Goal: Information Seeking & Learning: Learn about a topic

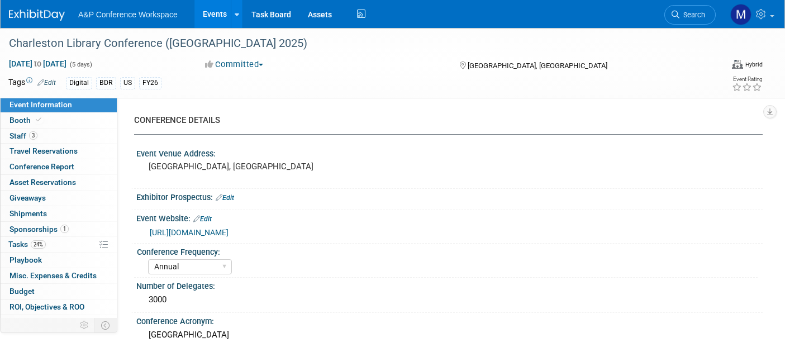
select select "Annual"
select select "Level 1"
select select "In-Person Booth"
select select "Libraries"
select select "Bloomsbury Digital Resources"
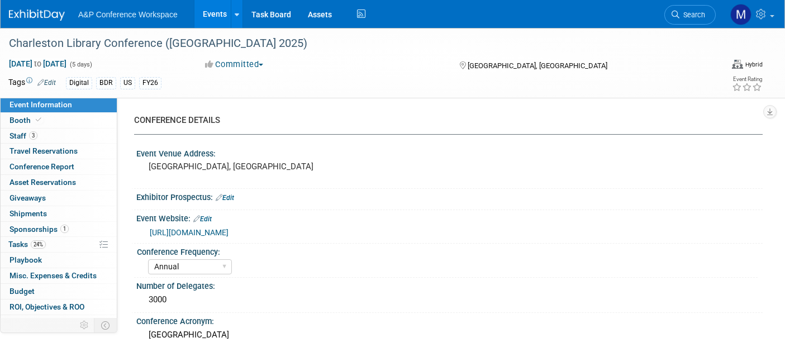
select select "[PERSON_NAME]"
select select "BDR Product Awareness and Trial Generation​"
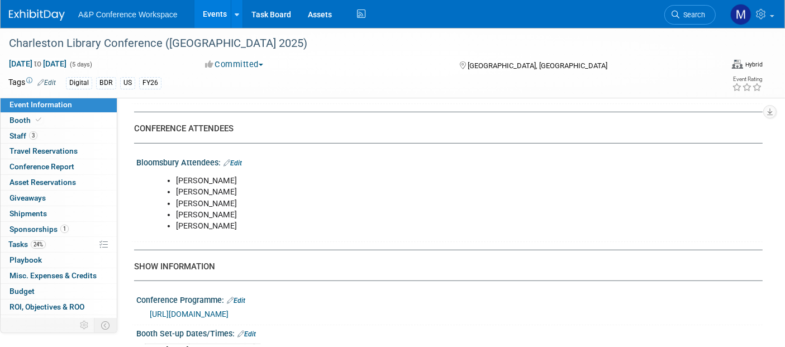
scroll to position [683, 0]
click at [694, 9] on link "Search" at bounding box center [690, 15] width 51 height 20
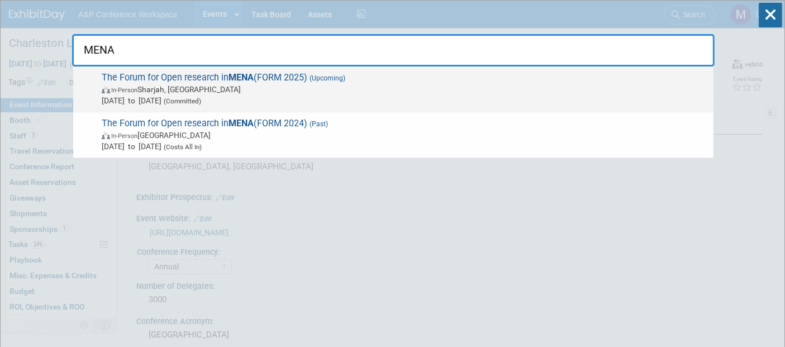
type input "MENA"
click at [293, 77] on span "The Forum for Open research in [GEOGRAPHIC_DATA] (FORM 2025) (Upcoming) In-Pers…" at bounding box center [403, 89] width 610 height 34
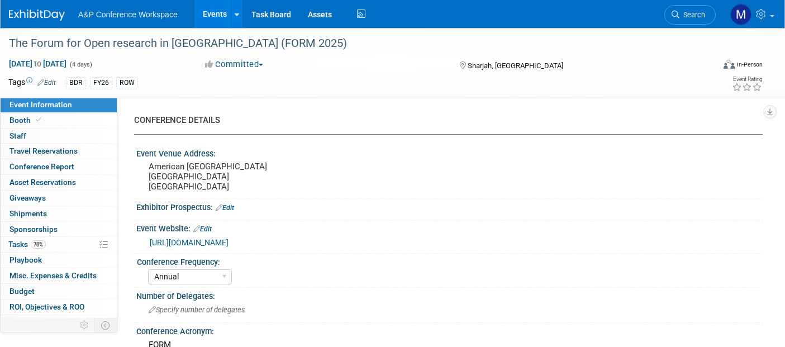
select select "Annual"
select select "Level 3"
select select "Program Advert"
select select "Libraries"
select select "Bloomsbury Digital Resources"
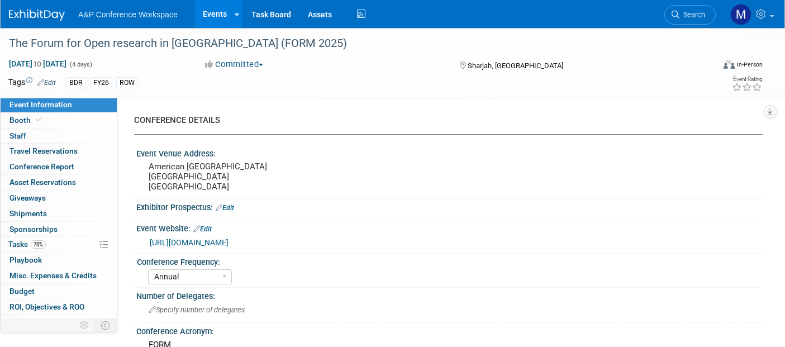
select select "[PERSON_NAME]"
select select "Open Access Awareness​"
click at [229, 241] on link "https://forumforopen.org/news/announcing-the-call-for-papers-for-the-4th-annual…" at bounding box center [189, 242] width 79 height 9
